Goal: Task Accomplishment & Management: Use online tool/utility

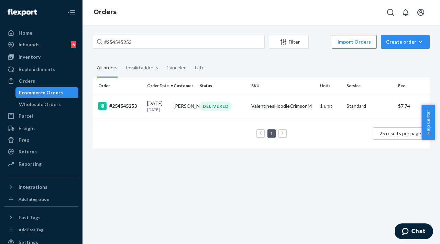
drag, startPoint x: 158, startPoint y: 45, endPoint x: 99, endPoint y: 43, distance: 59.5
click at [99, 43] on div "#254545253" at bounding box center [179, 42] width 172 height 14
type input "#254385380"
click at [123, 109] on div "#254385380" at bounding box center [119, 107] width 43 height 8
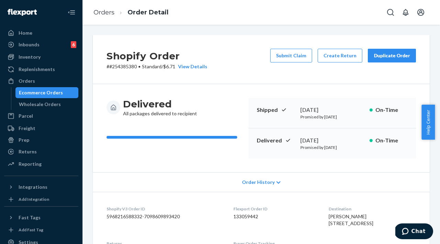
click at [312, 77] on div "Shopify Order # #254385380 • Standard / $6.71 View Details Submit Claim Create …" at bounding box center [261, 59] width 337 height 49
click at [380, 56] on div "Duplicate Order" at bounding box center [392, 55] width 36 height 7
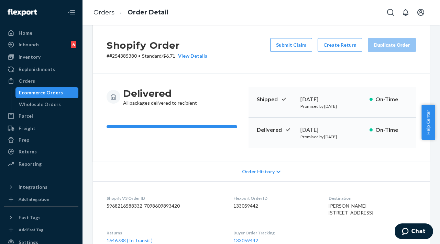
scroll to position [11, 0]
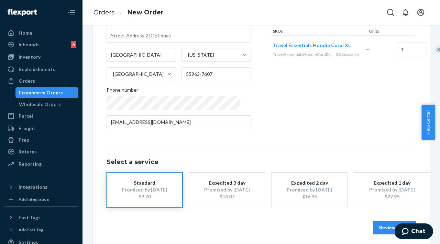
scroll to position [103, 0]
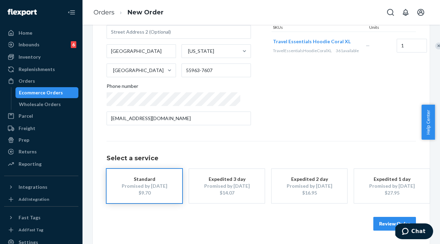
click at [376, 222] on button "Review Order" at bounding box center [394, 224] width 43 height 14
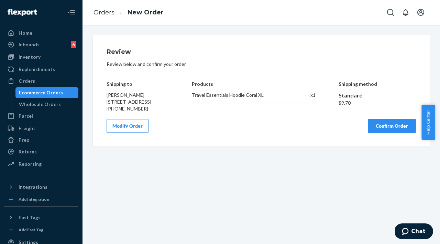
scroll to position [0, 0]
click at [381, 133] on button "Confirm Order" at bounding box center [392, 126] width 48 height 14
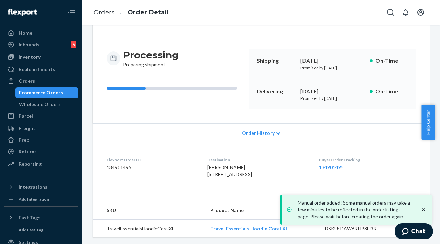
scroll to position [65, 0]
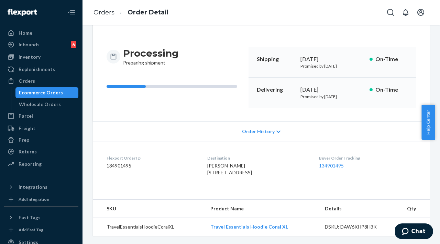
click at [339, 155] on div "Buyer Order Tracking 134901495" at bounding box center [367, 167] width 97 height 24
click at [339, 163] on link "134901495" at bounding box center [331, 166] width 25 height 6
click at [317, 177] on dl "Flexport Order ID 134901495 Destination [PERSON_NAME] [STREET_ADDRESS] US Buyer…" at bounding box center [261, 167] width 337 height 52
drag, startPoint x: 323, startPoint y: 153, endPoint x: 355, endPoint y: 154, distance: 32.0
click at [355, 154] on dl "Flexport Order ID 134901495 Destination [PERSON_NAME] [STREET_ADDRESS] US Buyer…" at bounding box center [261, 167] width 337 height 52
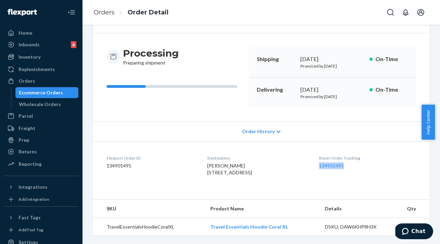
copy link "134901495"
